Goal: Navigation & Orientation: Find specific page/section

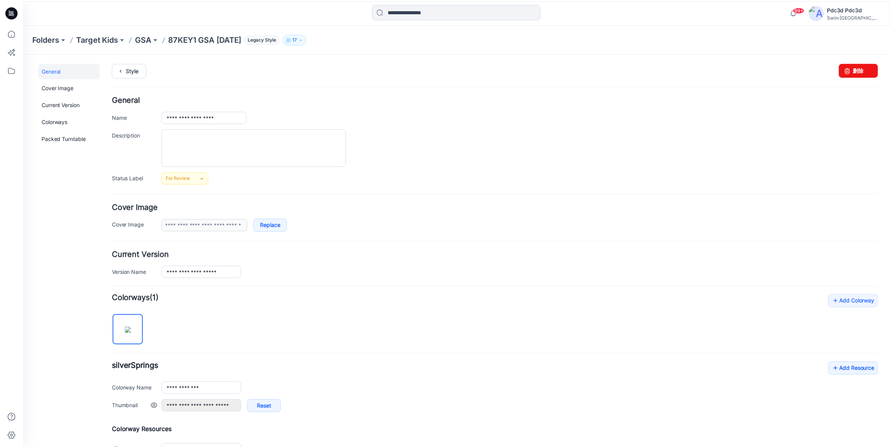
scroll to position [117, 0]
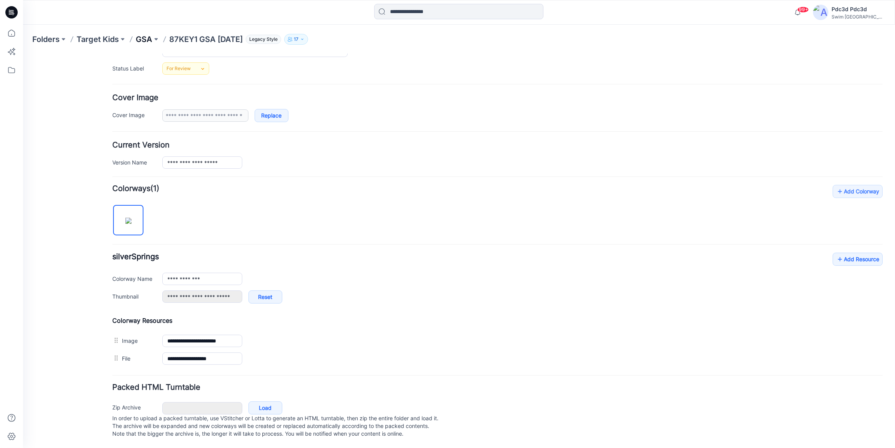
click at [146, 39] on p "GSA" at bounding box center [144, 39] width 17 height 11
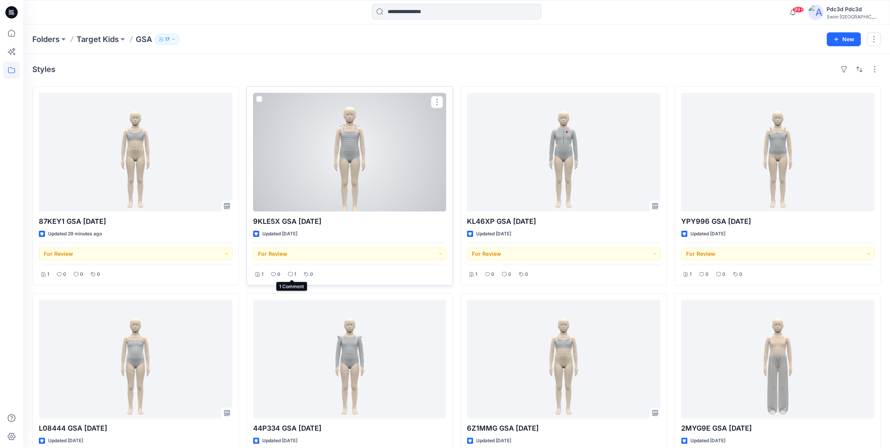
click at [290, 274] on icon at bounding box center [290, 274] width 2 height 0
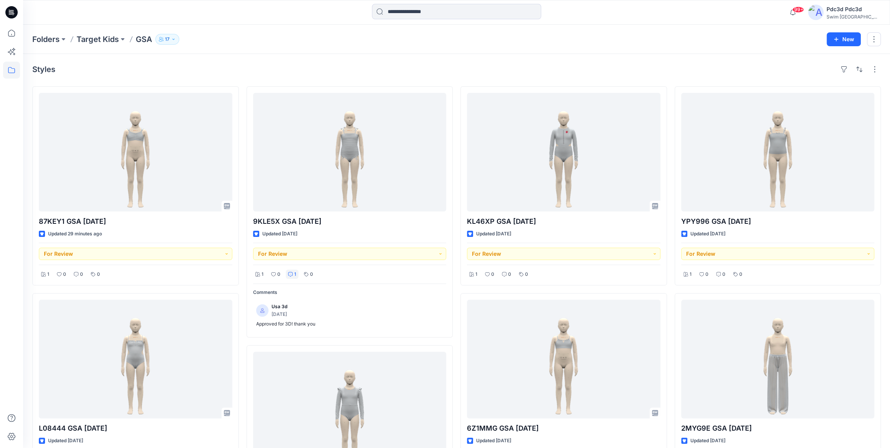
click at [327, 70] on div "Styles" at bounding box center [456, 69] width 849 height 12
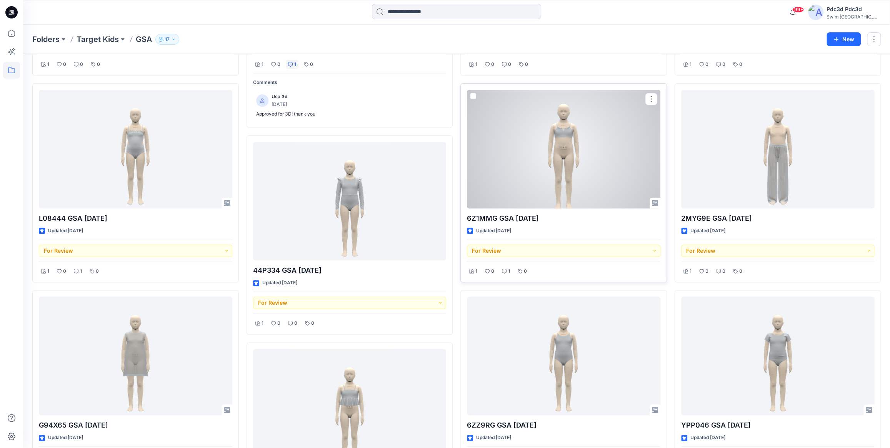
scroll to position [245, 0]
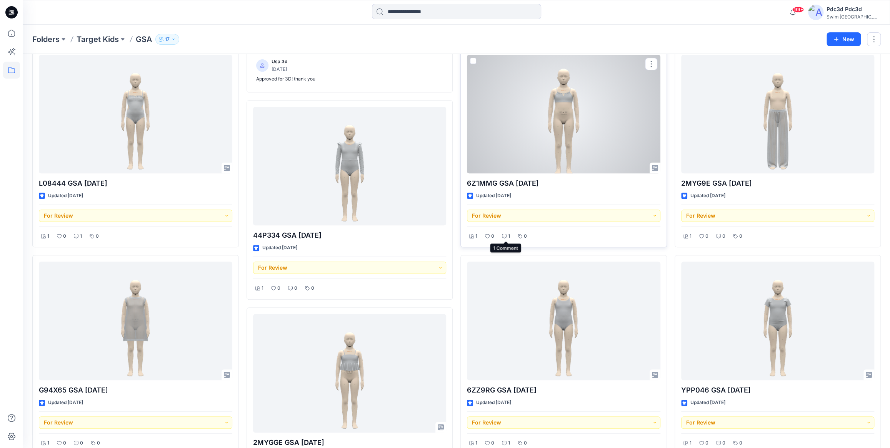
click at [504, 232] on div "1" at bounding box center [506, 236] width 13 height 10
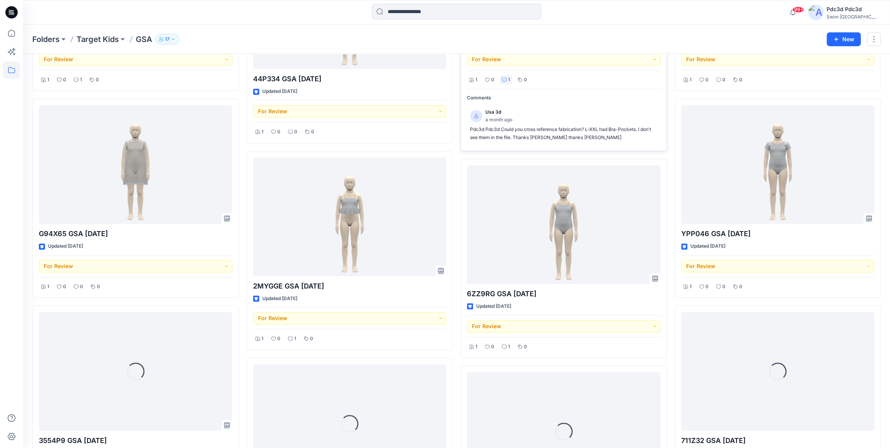
scroll to position [417, 0]
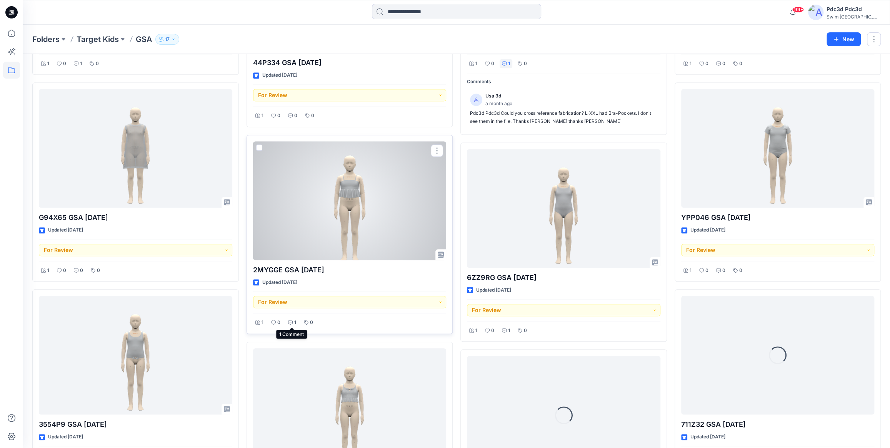
click at [290, 321] on icon at bounding box center [290, 322] width 5 height 5
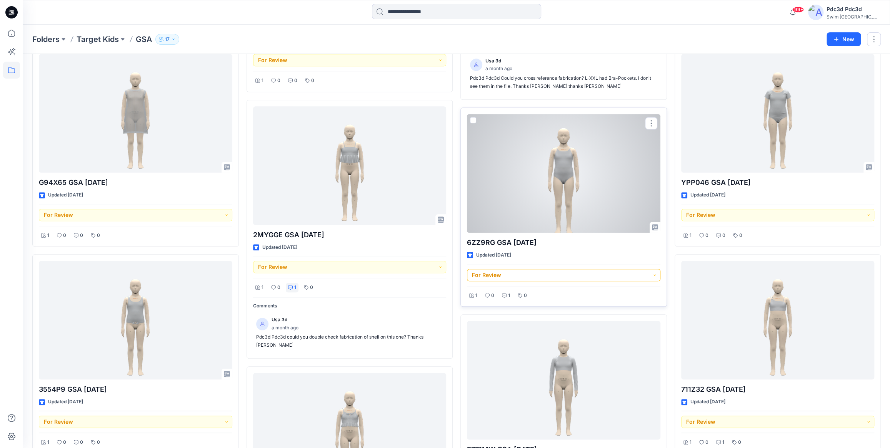
scroll to position [487, 0]
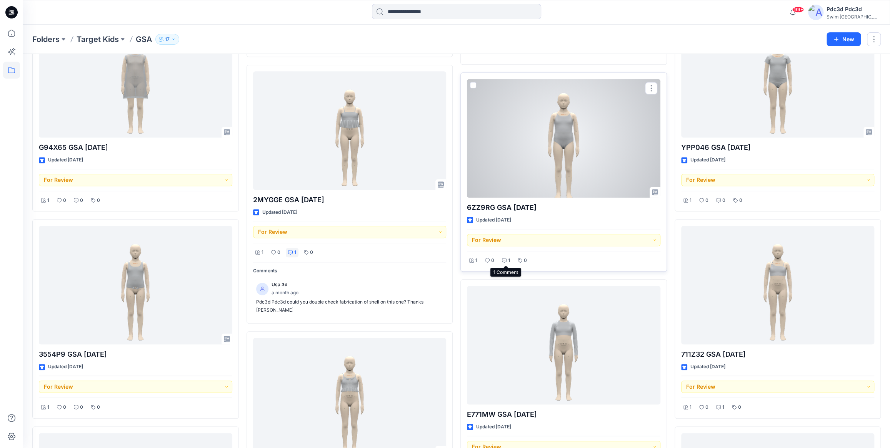
click at [505, 261] on icon at bounding box center [504, 260] width 5 height 5
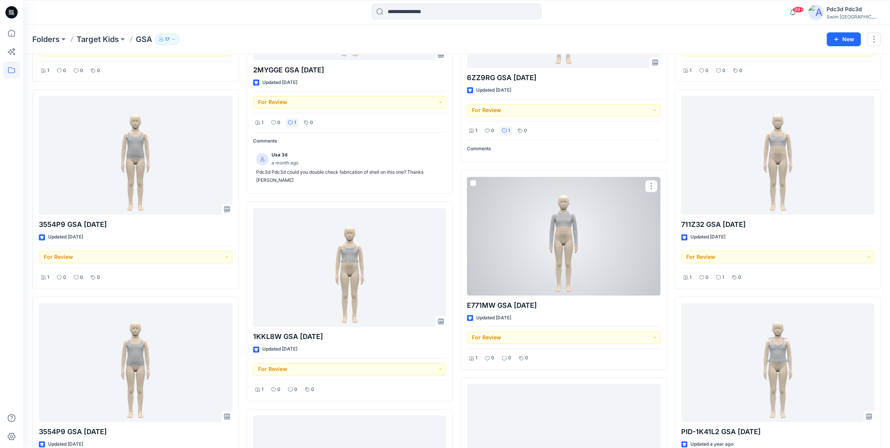
scroll to position [627, 0]
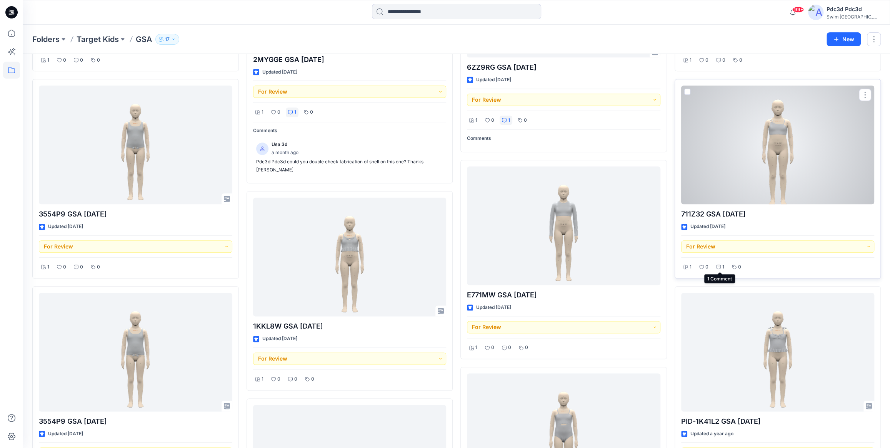
click at [720, 266] on icon at bounding box center [719, 266] width 5 height 5
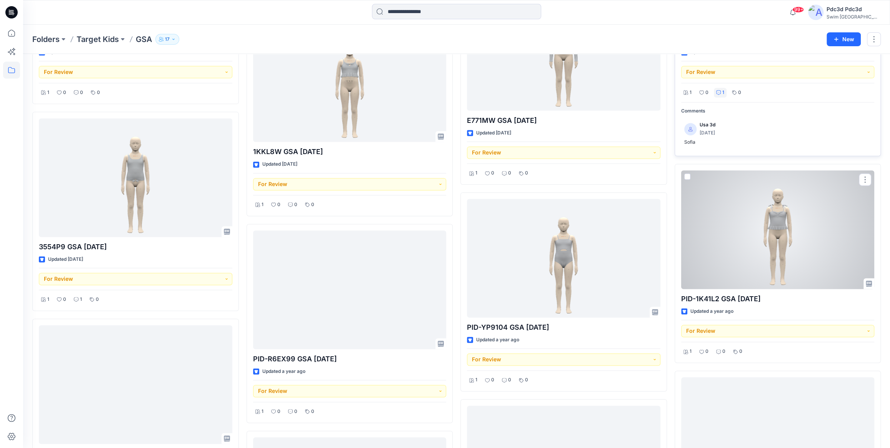
scroll to position [802, 0]
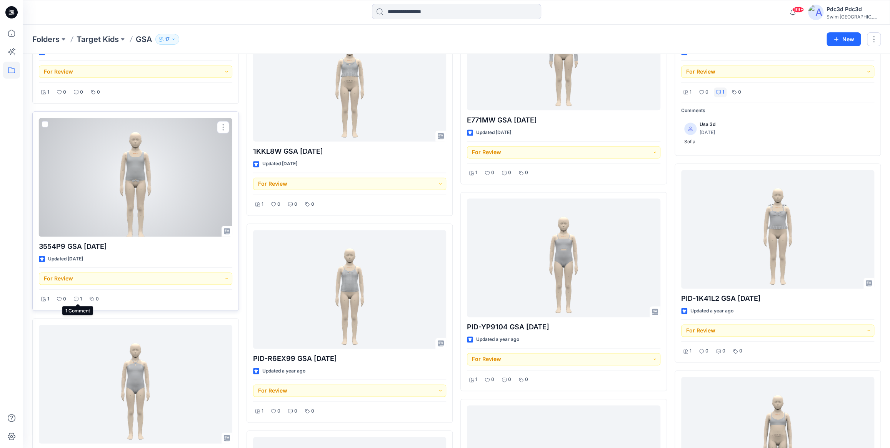
click at [79, 297] on div "1" at bounding box center [78, 299] width 13 height 10
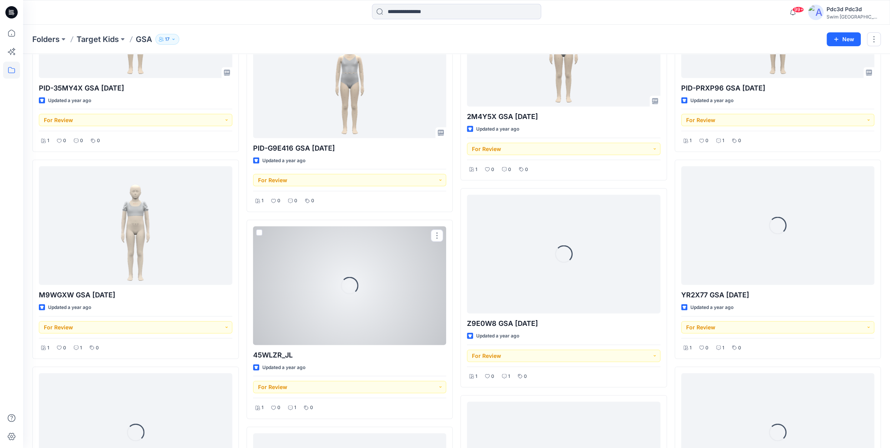
scroll to position [1221, 0]
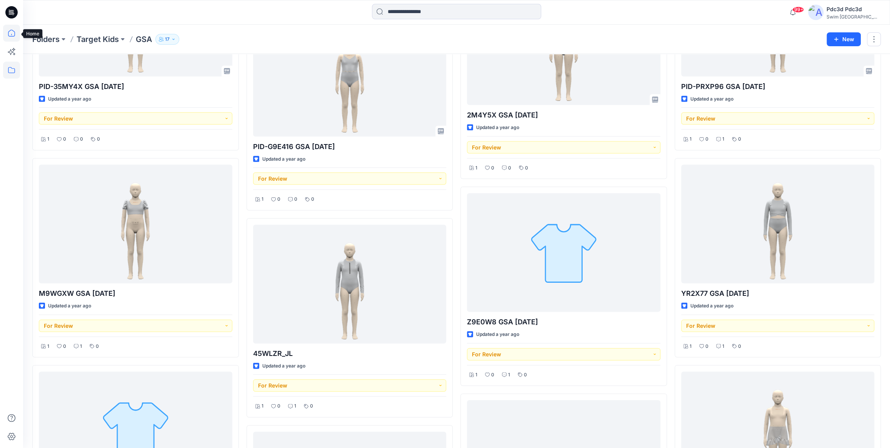
click at [9, 40] on icon at bounding box center [11, 33] width 17 height 17
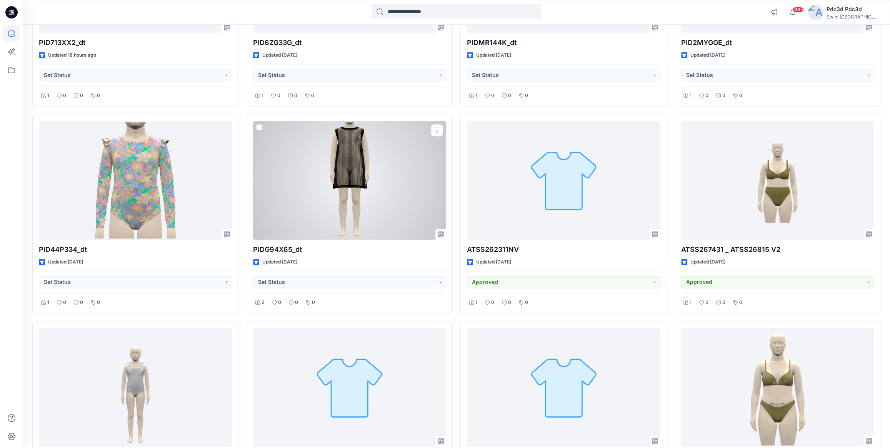
scroll to position [834, 0]
